Goal: Information Seeking & Learning: Learn about a topic

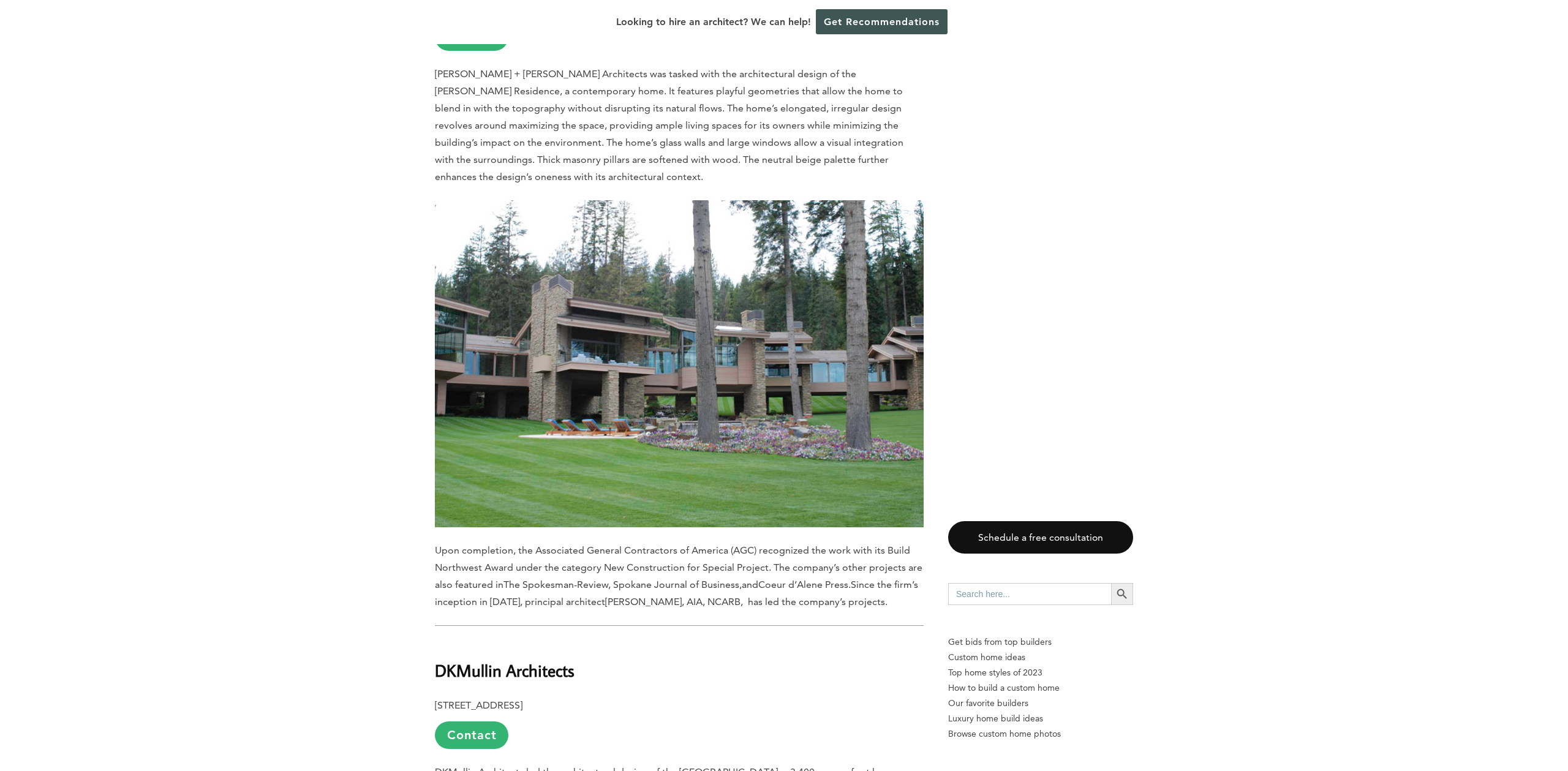
scroll to position [5561, 0]
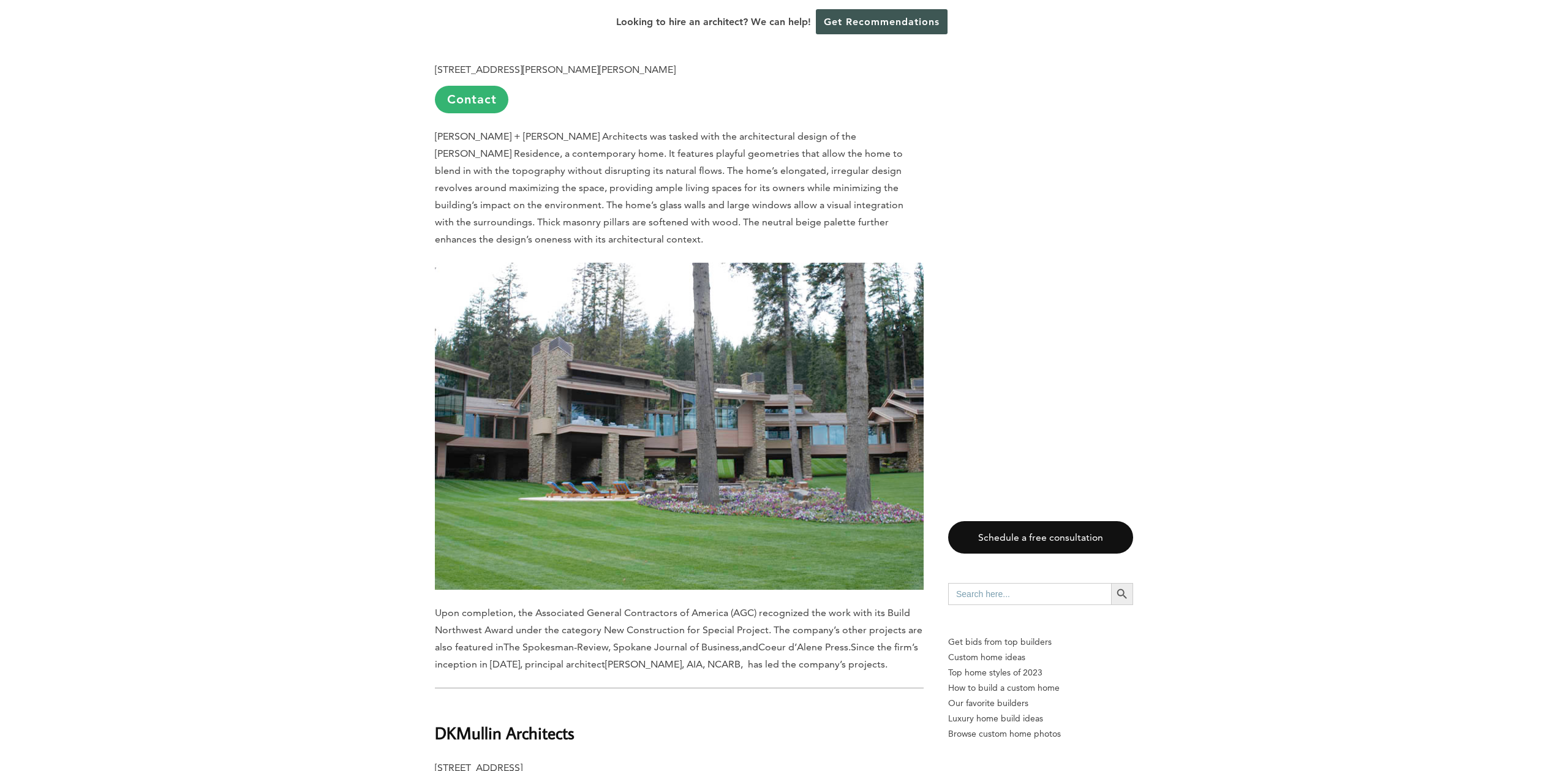
click at [734, 474] on img at bounding box center [679, 426] width 489 height 328
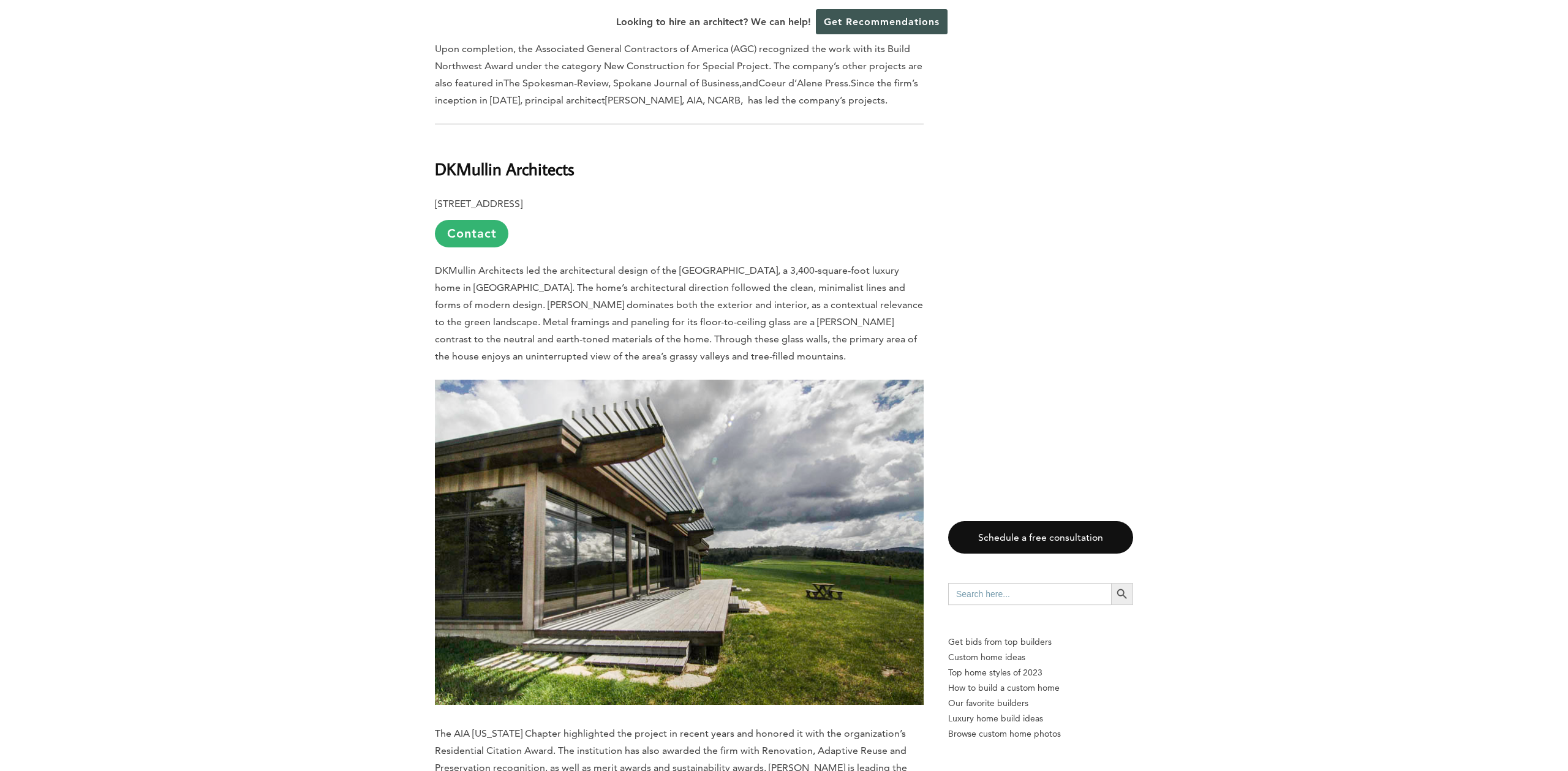
scroll to position [6123, 0]
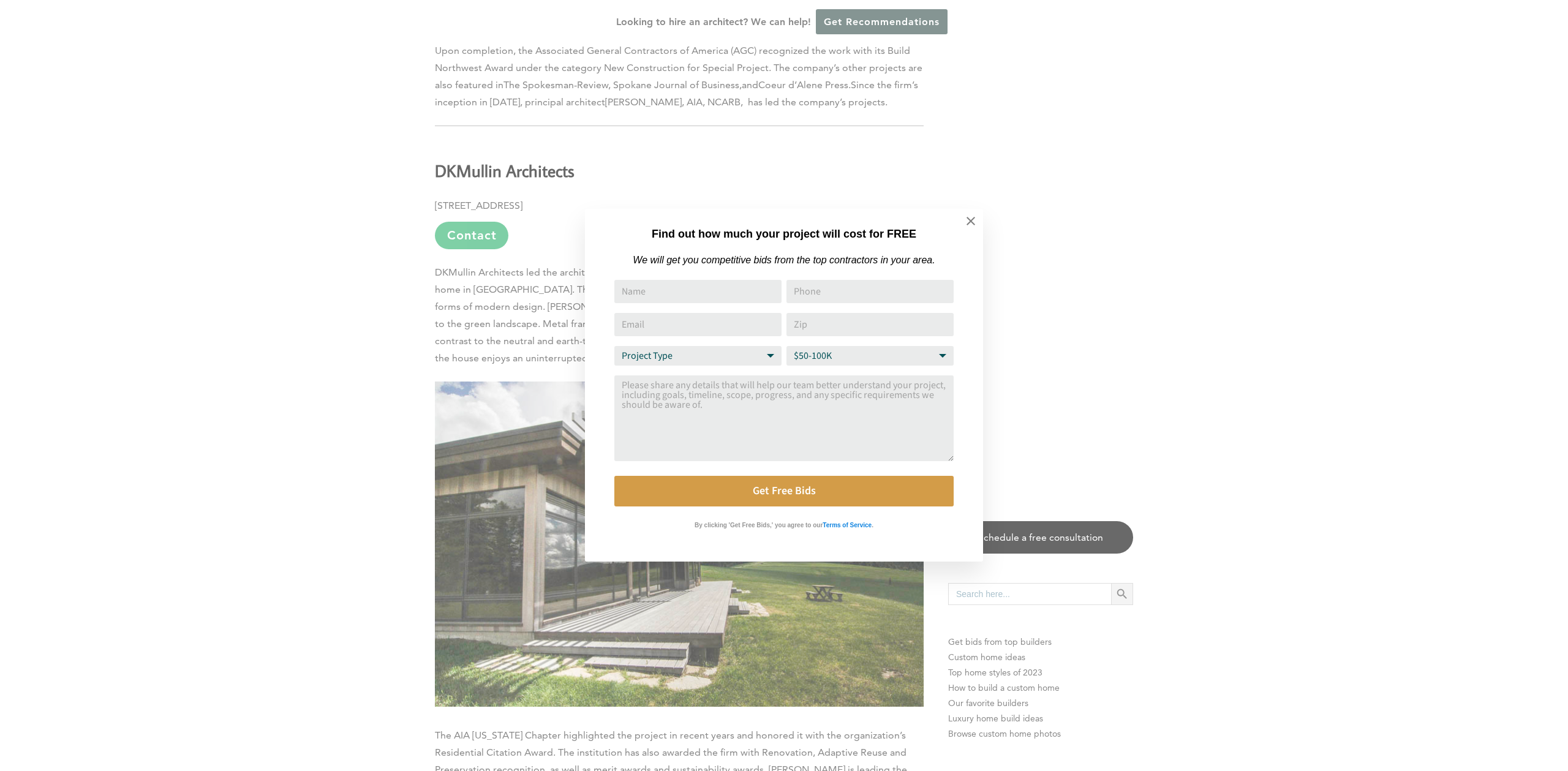
drag, startPoint x: 402, startPoint y: 145, endPoint x: 580, endPoint y: 175, distance: 180.5
click at [523, 167] on div "Find out how much your project will cost for FREE We will get you competitive b…" at bounding box center [784, 385] width 1568 height 771
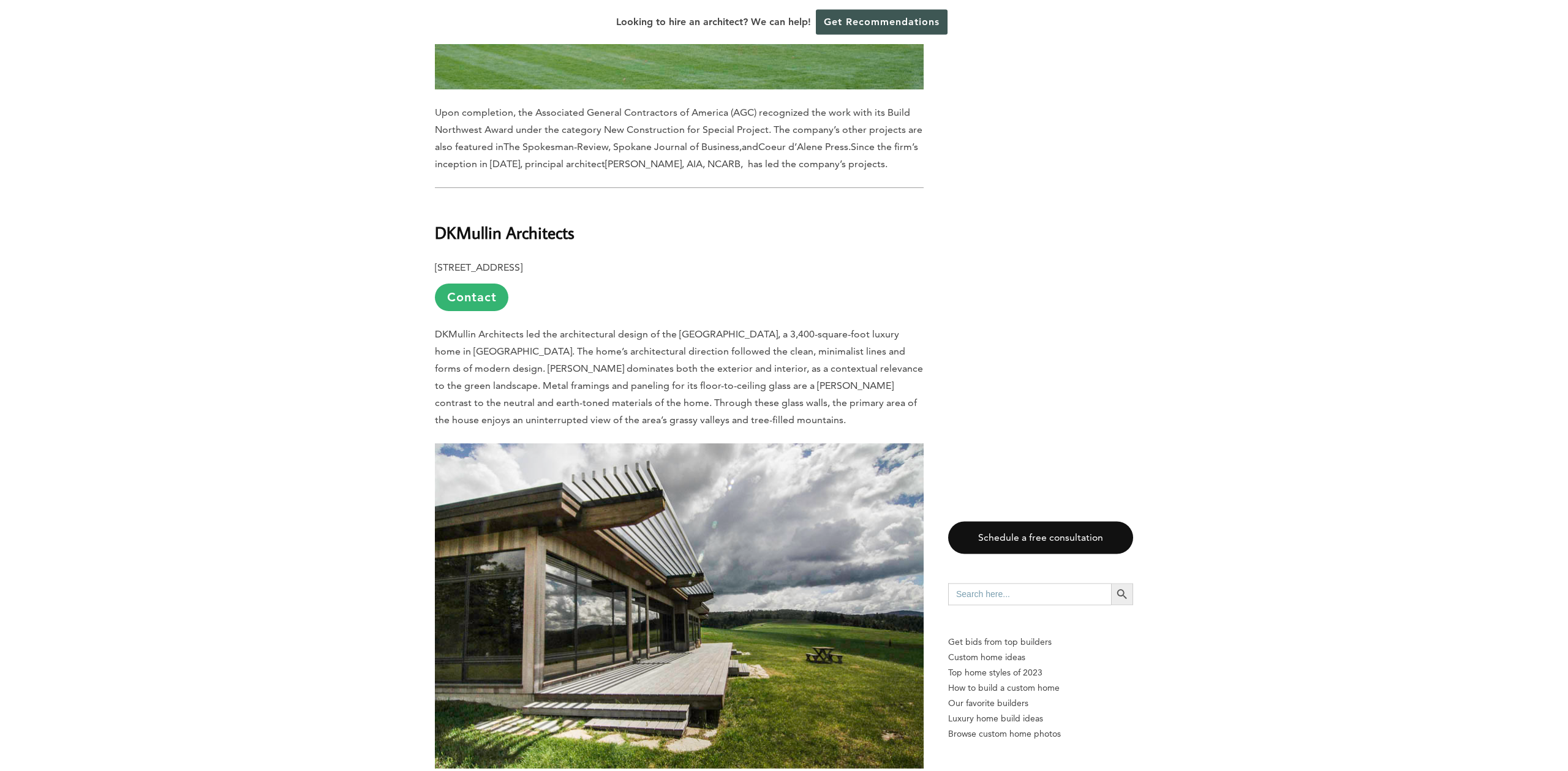
scroll to position [6061, 0]
drag, startPoint x: 590, startPoint y: 203, endPoint x: 274, endPoint y: 204, distance: 316.0
copy b "DKMullin Architects"
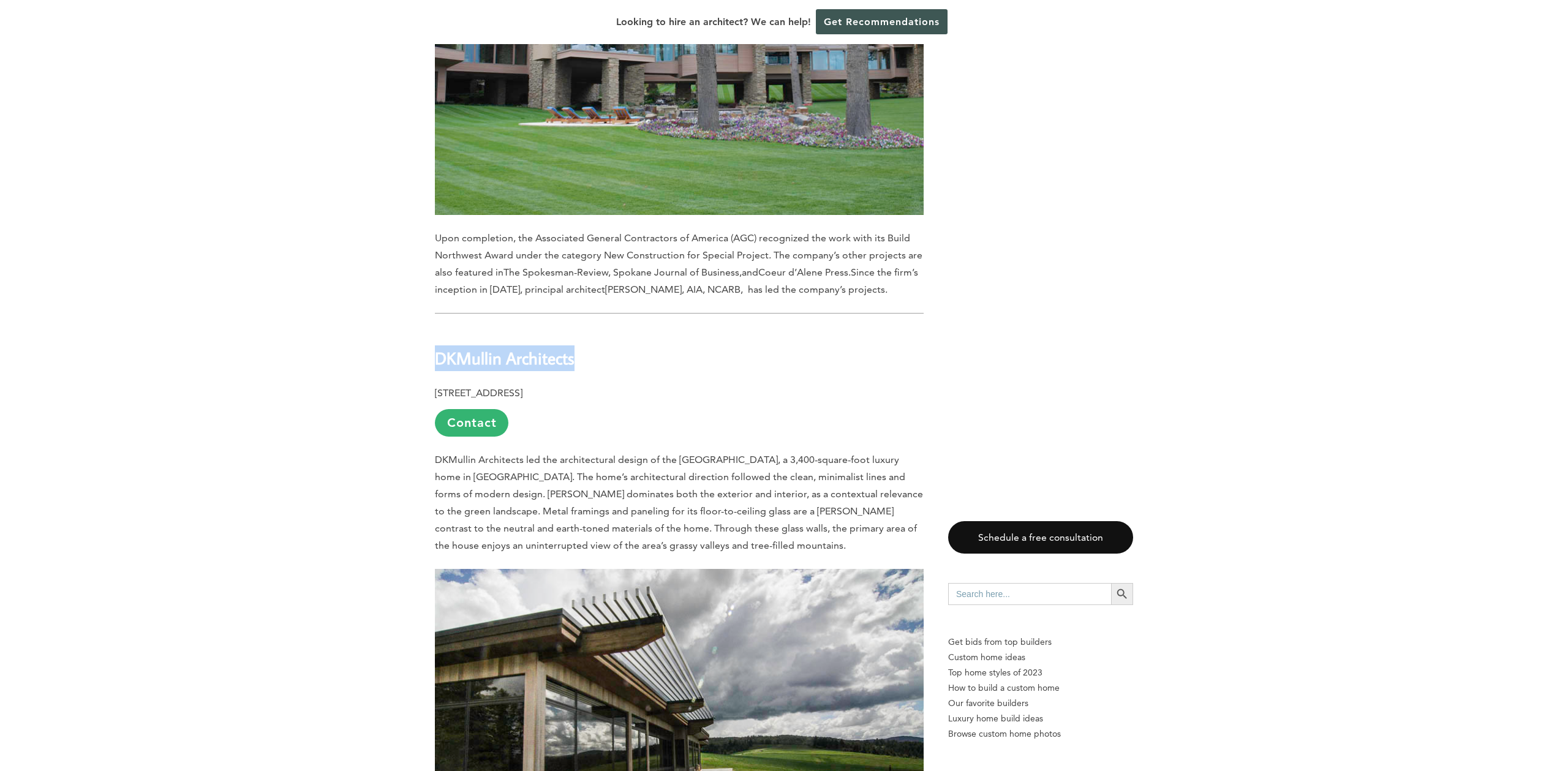
scroll to position [5499, 0]
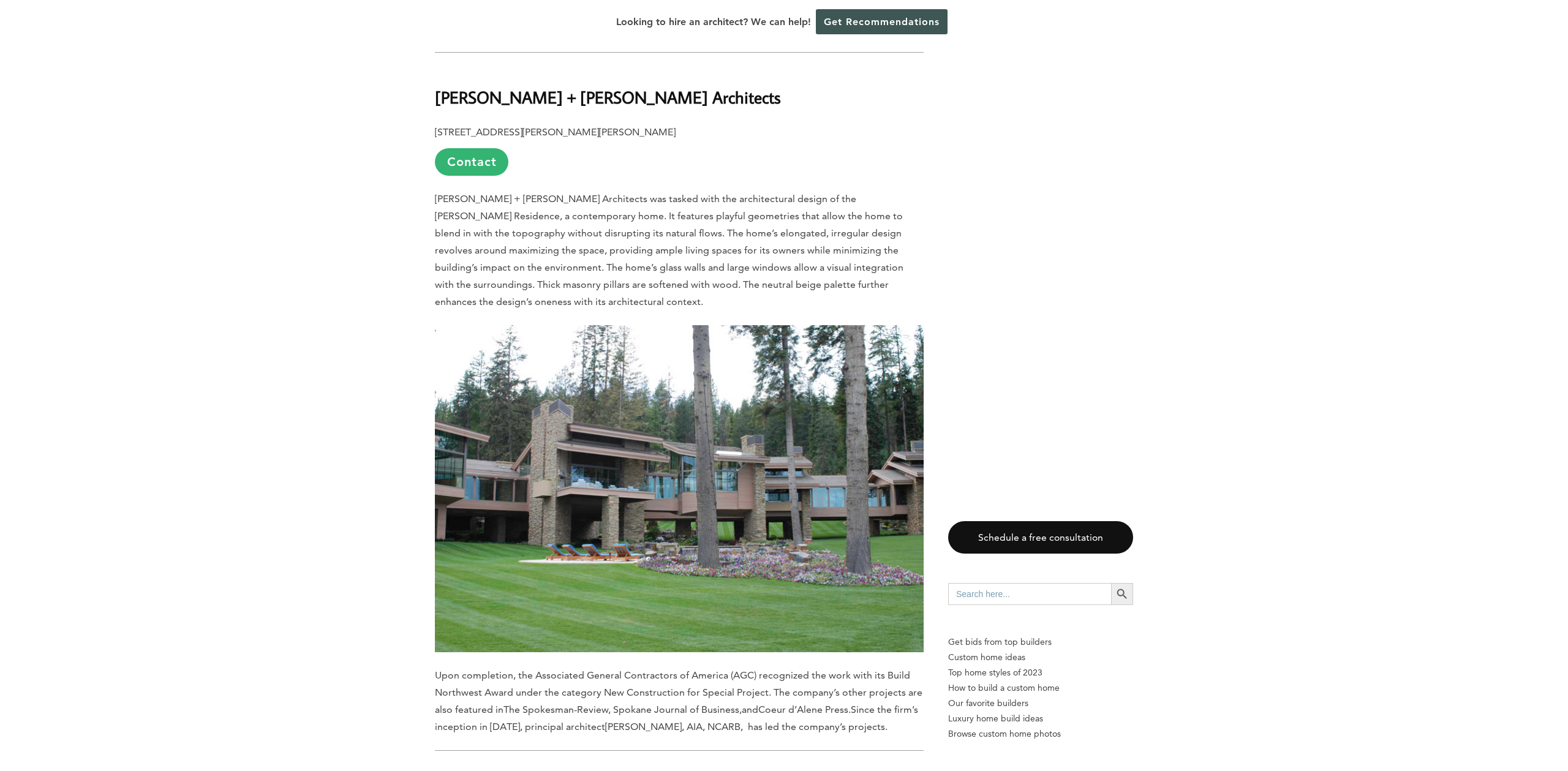
click at [602, 208] on p "[PERSON_NAME] + [PERSON_NAME] Architects was tasked with the architectural desi…" at bounding box center [679, 250] width 489 height 120
click at [614, 459] on img at bounding box center [679, 489] width 489 height 328
drag, startPoint x: 476, startPoint y: 91, endPoint x: 673, endPoint y: 65, distance: 198.7
click at [673, 65] on div "Last updated on [DATE] 10:58 am [US_STATE]’s distinct geographic and climatic c…" at bounding box center [784, 303] width 737 height 10251
copy b "[PERSON_NAME] + [PERSON_NAME] Architects"
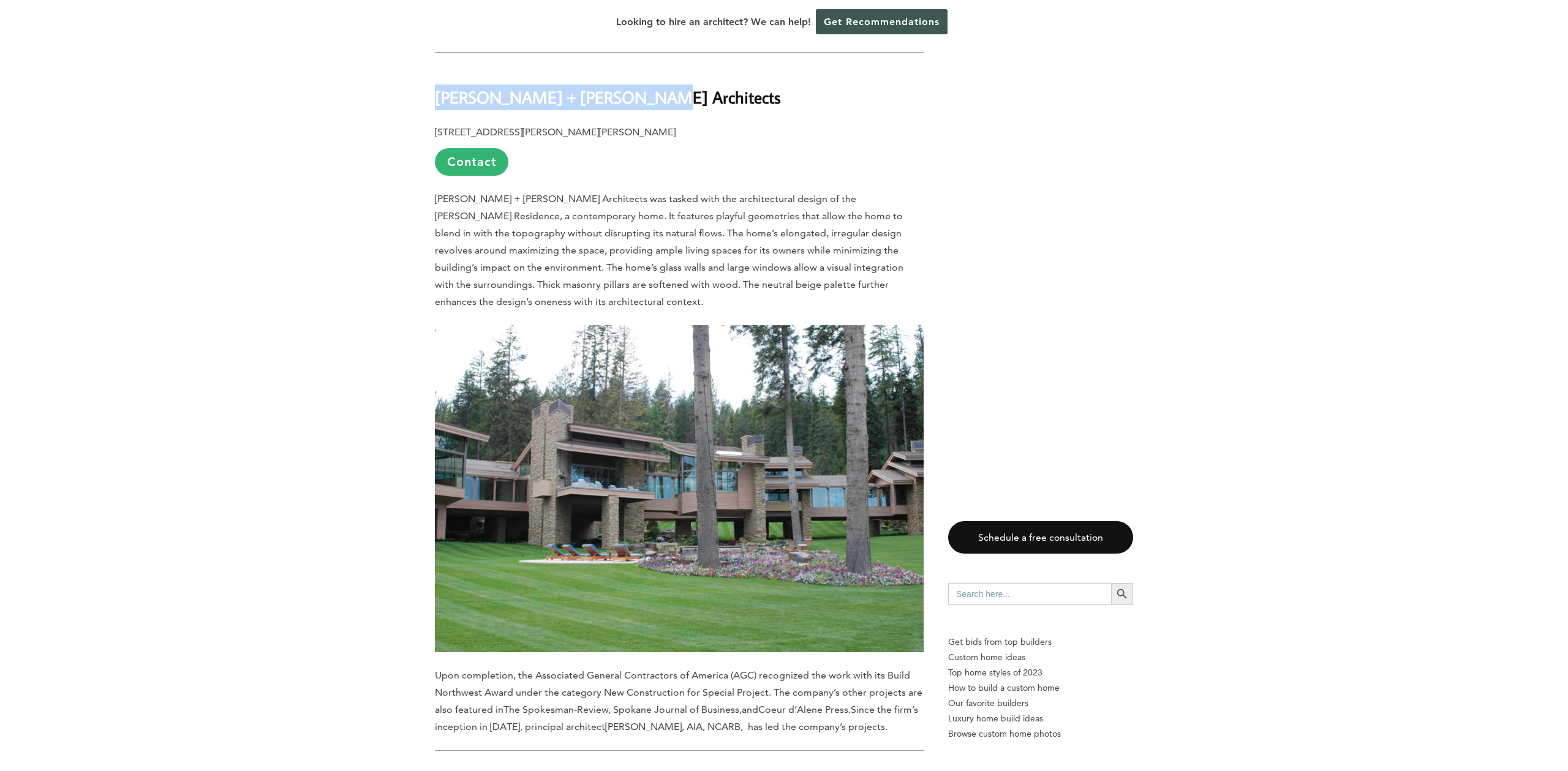
copy b "[PERSON_NAME] + [PERSON_NAME] Architects"
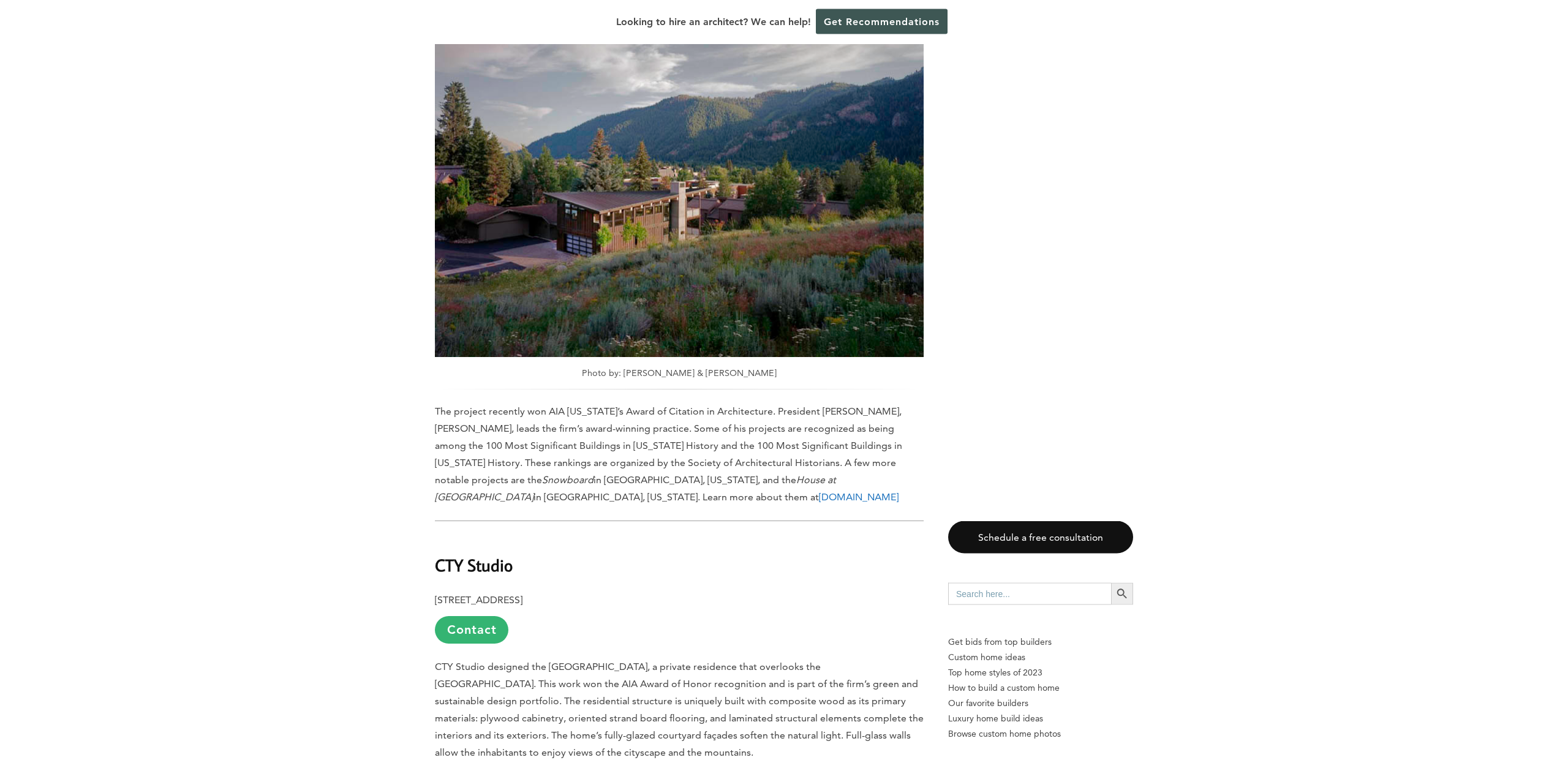
scroll to position [4249, 0]
